Goal: Task Accomplishment & Management: Manage account settings

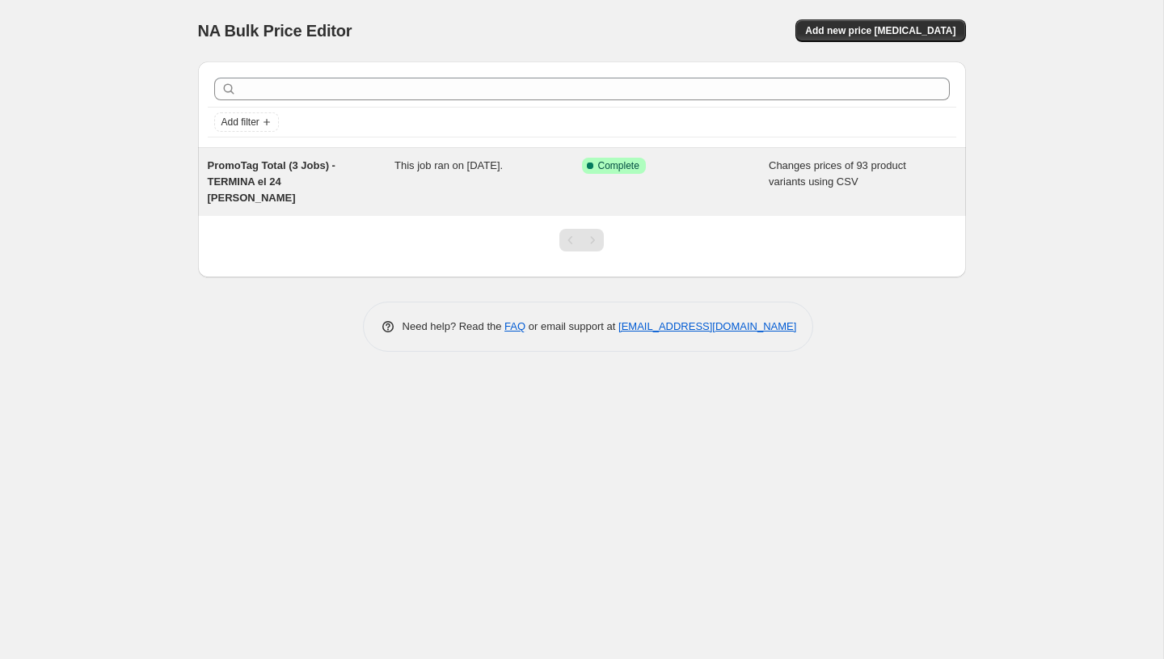
click at [322, 172] on div "PromoTag Total (3 Jobs) - TERMINA el 24 [PERSON_NAME]" at bounding box center [301, 182] width 187 height 48
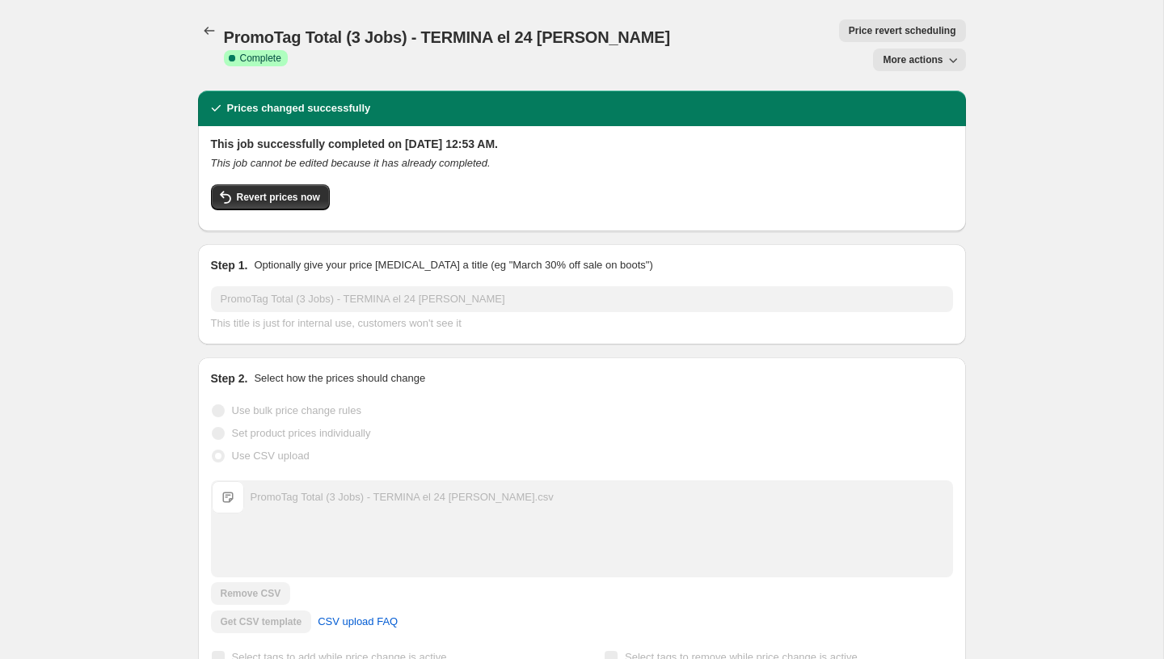
click at [933, 53] on span "More actions" at bounding box center [912, 59] width 60 height 13
click at [886, 122] on span "Delete job" at bounding box center [906, 119] width 48 height 12
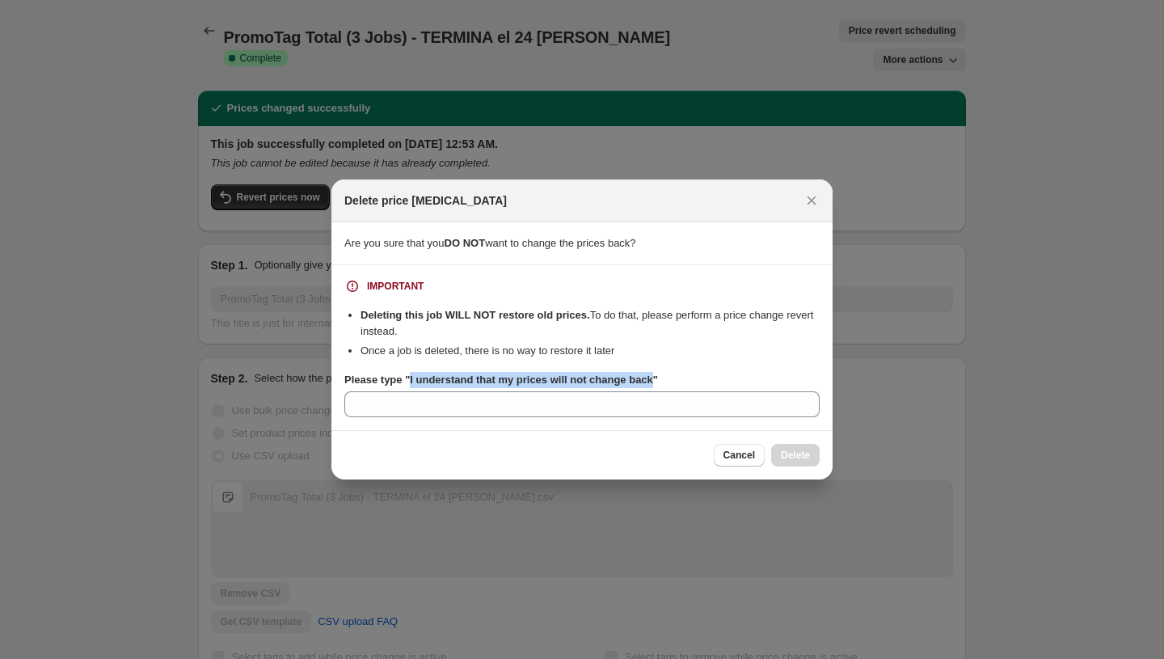
drag, startPoint x: 665, startPoint y: 383, endPoint x: 415, endPoint y: 387, distance: 250.5
click at [415, 387] on label "Please type "I understand that my prices will not change back"" at bounding box center [501, 380] width 314 height 16
copy b "I understand that my prices will not change back"
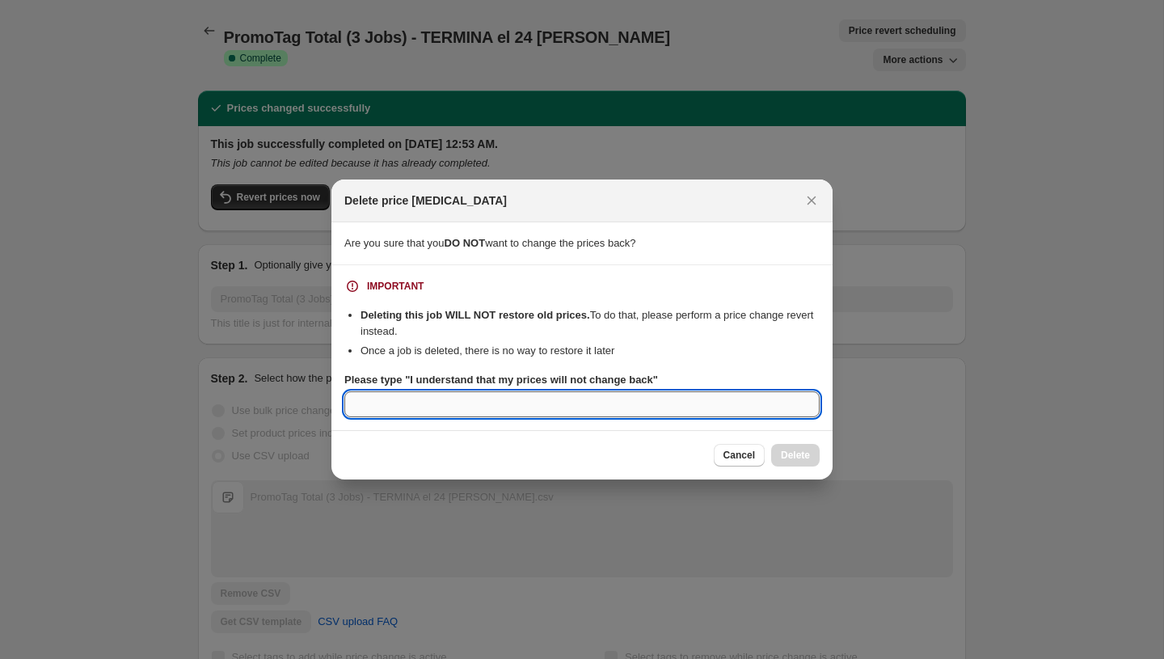
click at [416, 402] on input "Please type "I understand that my prices will not change back"" at bounding box center [581, 404] width 475 height 26
paste input "I understand that my prices will not change back"
type input "I understand that my prices will not change back"
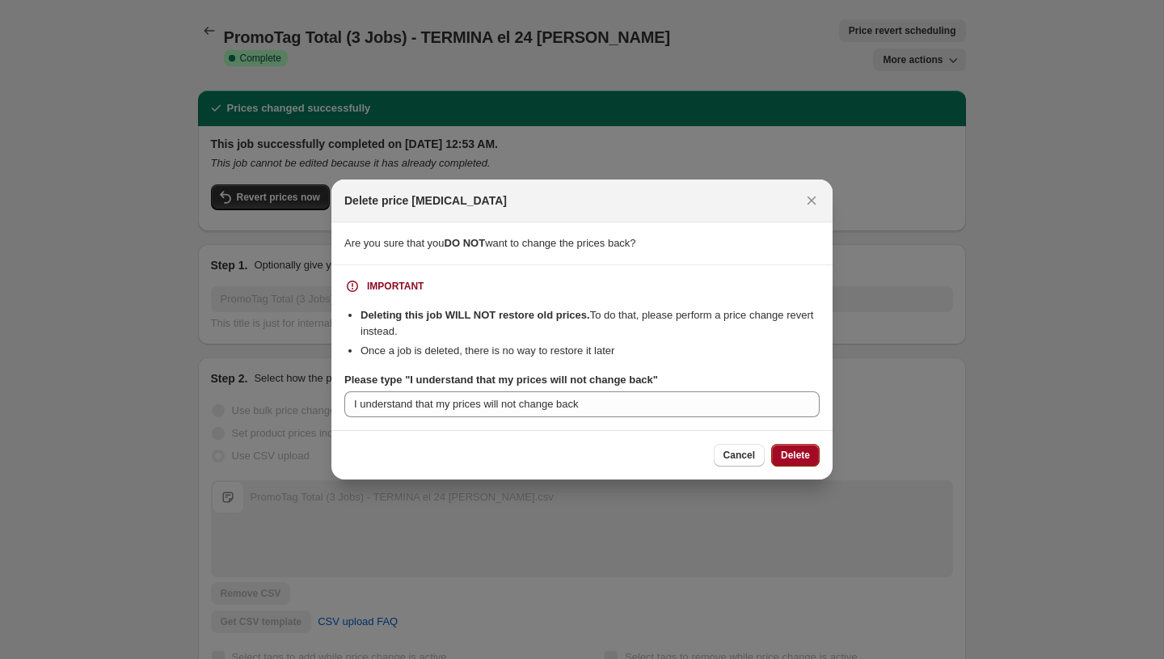
click at [789, 454] on span "Delete" at bounding box center [795, 454] width 29 height 13
